Goal: Task Accomplishment & Management: Use online tool/utility

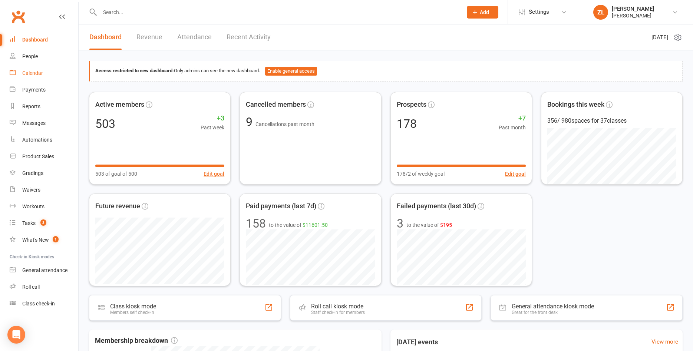
click at [38, 75] on div "Calendar" at bounding box center [32, 73] width 21 height 6
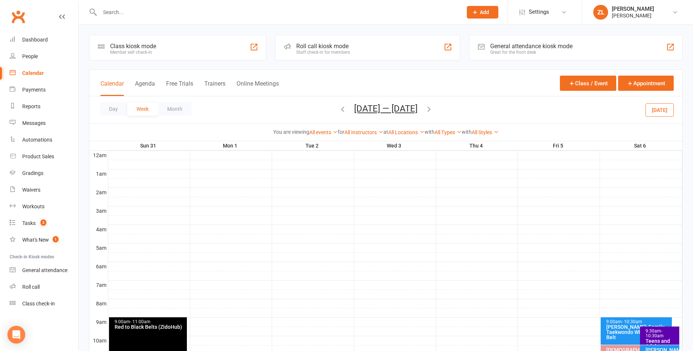
click at [321, 50] on div "Staff check-in for members" at bounding box center [323, 52] width 54 height 5
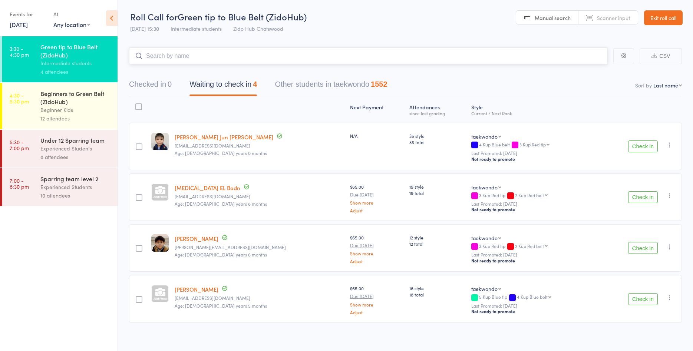
click at [165, 87] on button "Checked in 0" at bounding box center [150, 86] width 43 height 20
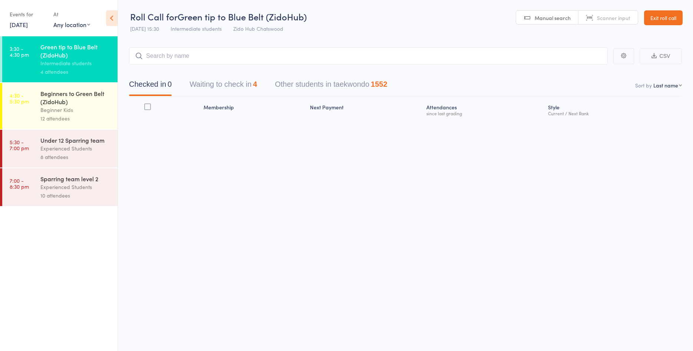
click at [100, 106] on div "Beginner Kids" at bounding box center [75, 110] width 71 height 9
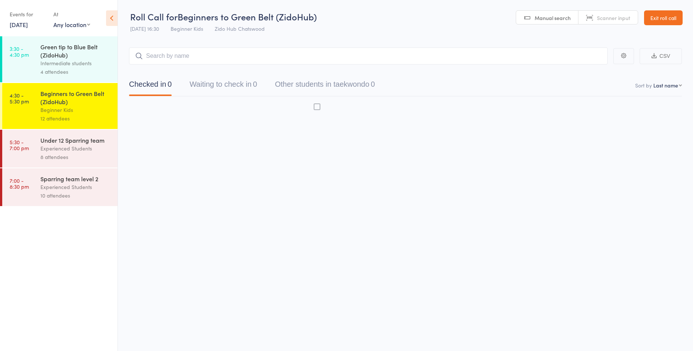
click at [100, 106] on div "Beginner Kids" at bounding box center [75, 110] width 71 height 9
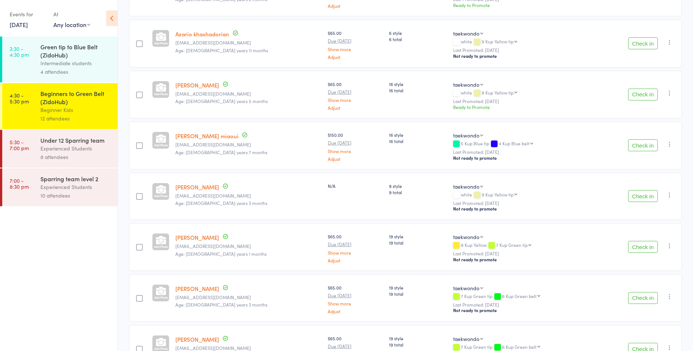
scroll to position [339, 0]
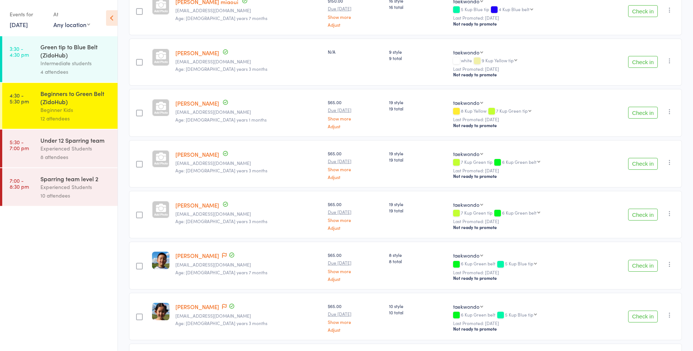
click at [96, 58] on div "Green tip to Blue Belt (ZidoHub)" at bounding box center [75, 51] width 71 height 16
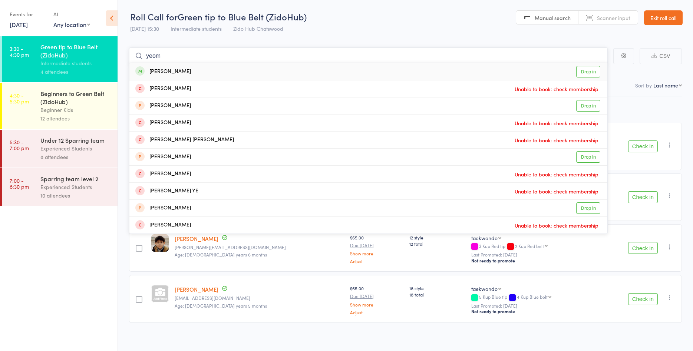
type input "yeom"
click at [597, 72] on link "Drop in" at bounding box center [589, 72] width 24 height 12
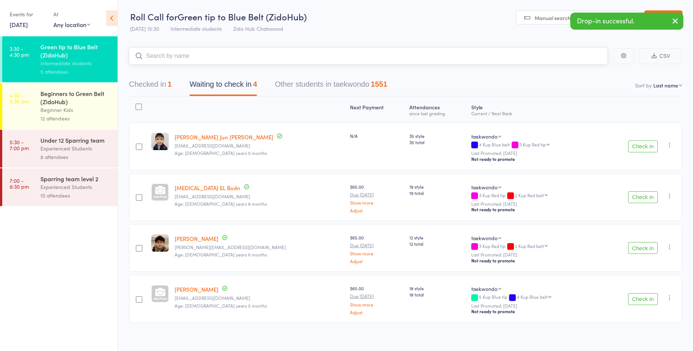
click at [559, 52] on input "search" at bounding box center [368, 55] width 479 height 17
type input "e"
click at [638, 299] on button "Check in" at bounding box center [644, 299] width 30 height 12
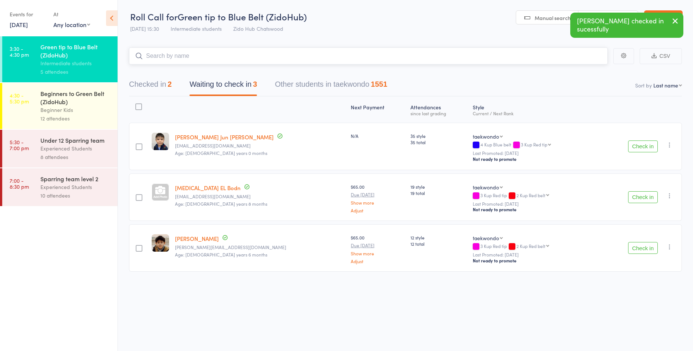
click at [573, 53] on input "search" at bounding box center [368, 55] width 479 height 17
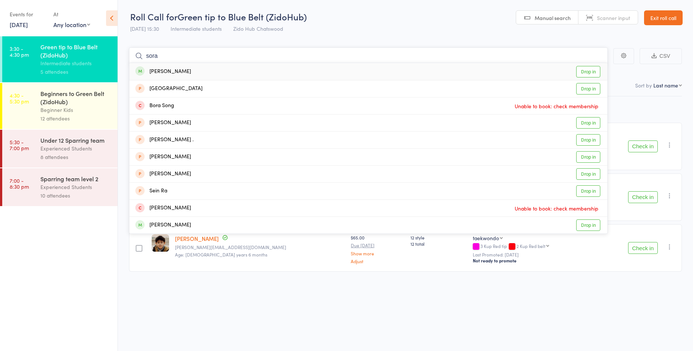
type input "sora"
click at [591, 70] on link "Drop in" at bounding box center [589, 72] width 24 height 12
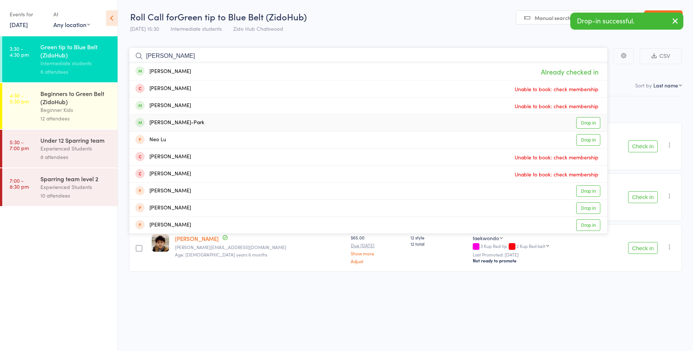
type input "[PERSON_NAME]"
click at [594, 122] on link "Drop in" at bounding box center [589, 123] width 24 height 12
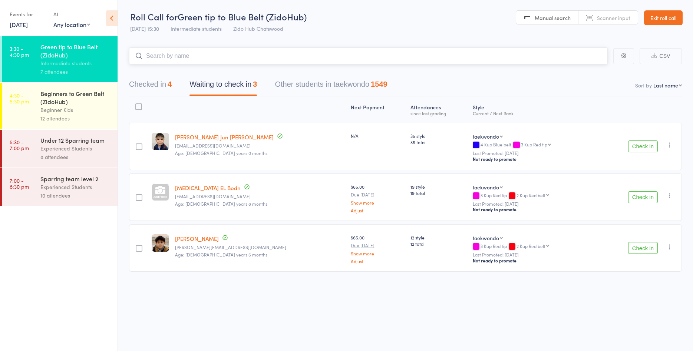
click at [214, 54] on input "search" at bounding box center [368, 55] width 479 height 17
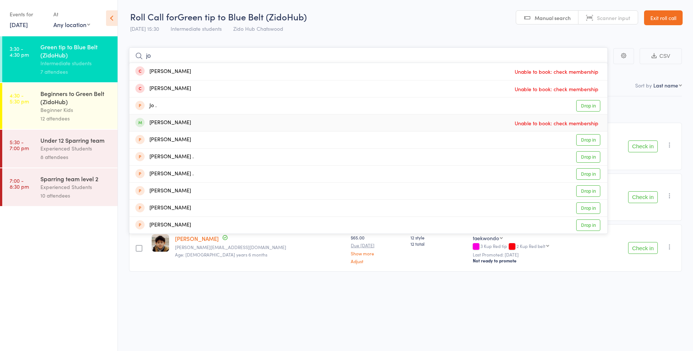
type input "j"
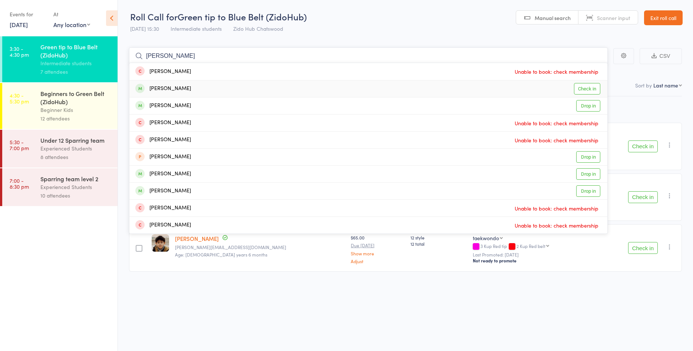
type input "[PERSON_NAME]"
click at [579, 91] on link "Check in" at bounding box center [587, 89] width 26 height 12
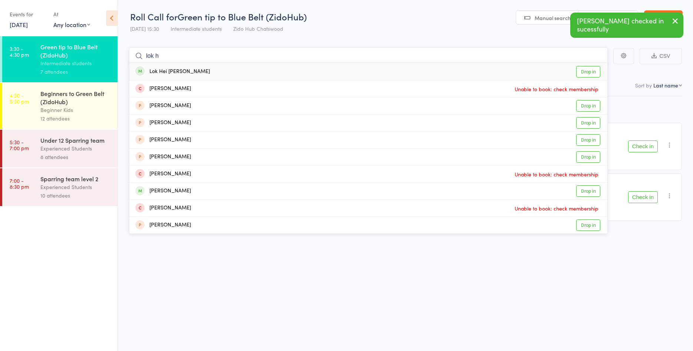
type input "lok h"
click at [590, 75] on link "Drop in" at bounding box center [589, 72] width 24 height 12
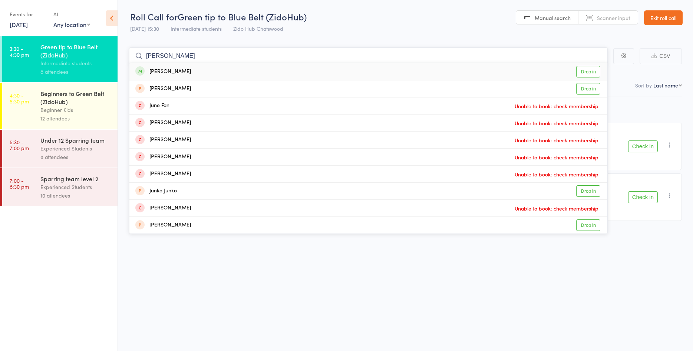
type input "[PERSON_NAME]"
click at [591, 71] on link "Drop in" at bounding box center [589, 72] width 24 height 12
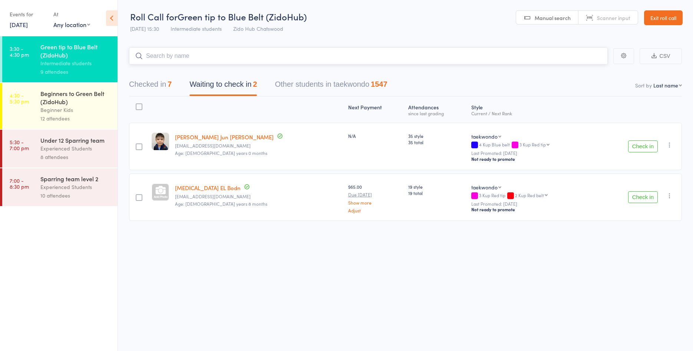
drag, startPoint x: 455, startPoint y: 58, endPoint x: 597, endPoint y: 115, distance: 153.7
click at [597, 65] on input "search" at bounding box center [368, 55] width 479 height 17
click at [635, 143] on button "Check in" at bounding box center [644, 147] width 30 height 12
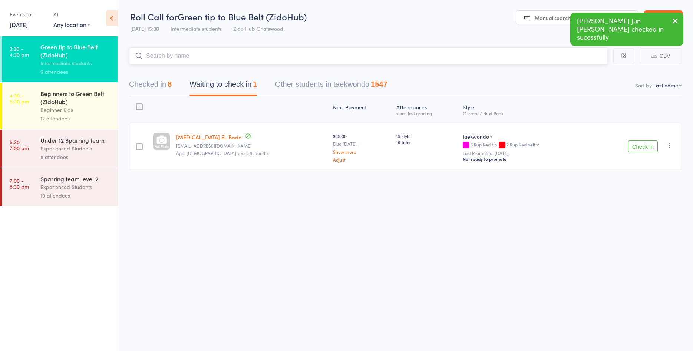
click at [344, 60] on input "search" at bounding box center [368, 55] width 479 height 17
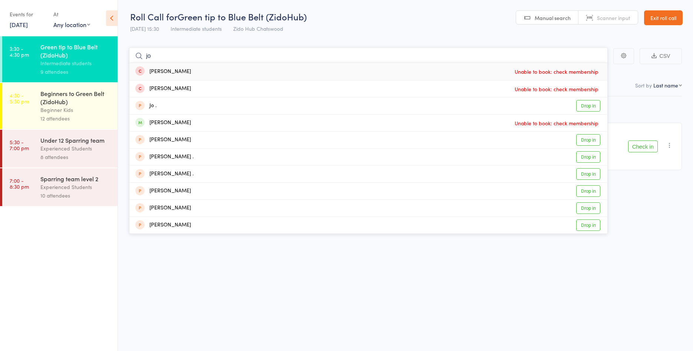
type input "j"
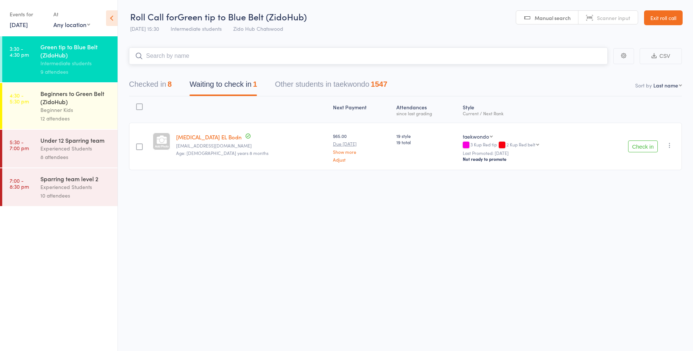
click at [189, 54] on input "search" at bounding box center [368, 55] width 479 height 17
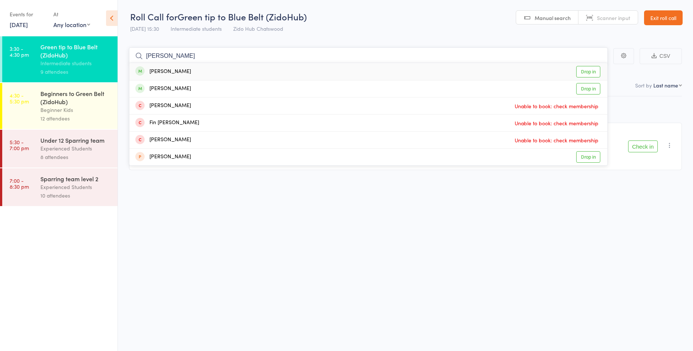
type input "[PERSON_NAME]"
click at [594, 73] on link "Drop in" at bounding box center [589, 72] width 24 height 12
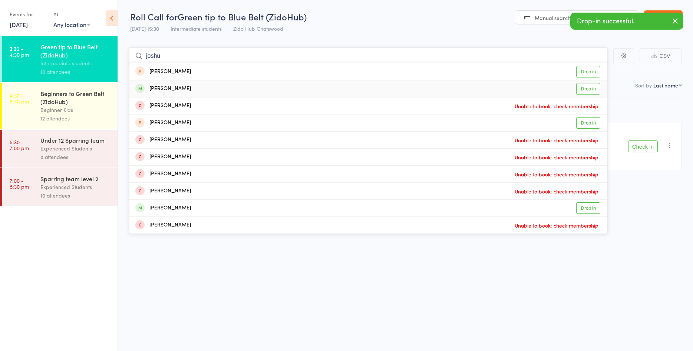
type input "joshu"
click at [597, 87] on link "Drop in" at bounding box center [589, 89] width 24 height 12
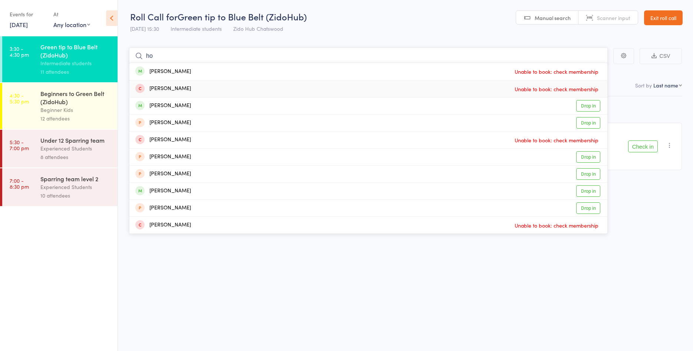
type input "h"
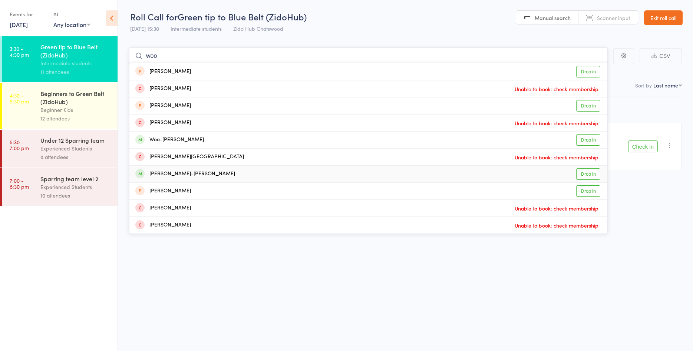
type input "woo"
click at [596, 172] on link "Drop in" at bounding box center [589, 174] width 24 height 12
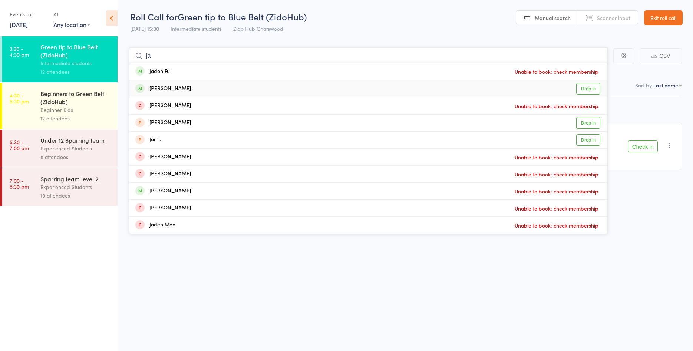
type input "j"
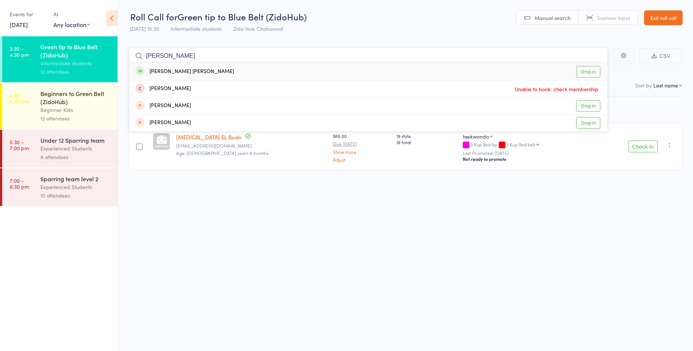
type input "[PERSON_NAME]"
click at [592, 68] on link "Drop in" at bounding box center [589, 72] width 24 height 12
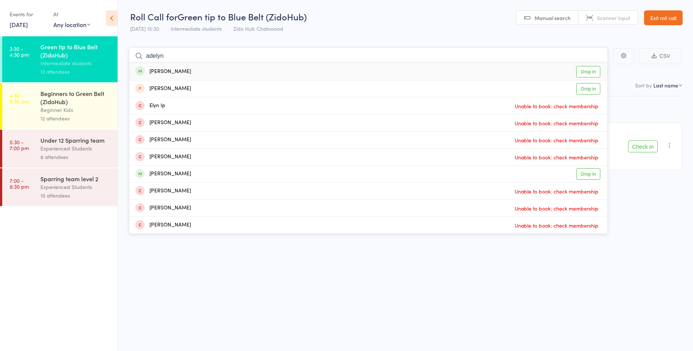
type input "adelyn"
click at [594, 68] on link "Drop in" at bounding box center [589, 72] width 24 height 12
